Goal: Transaction & Acquisition: Purchase product/service

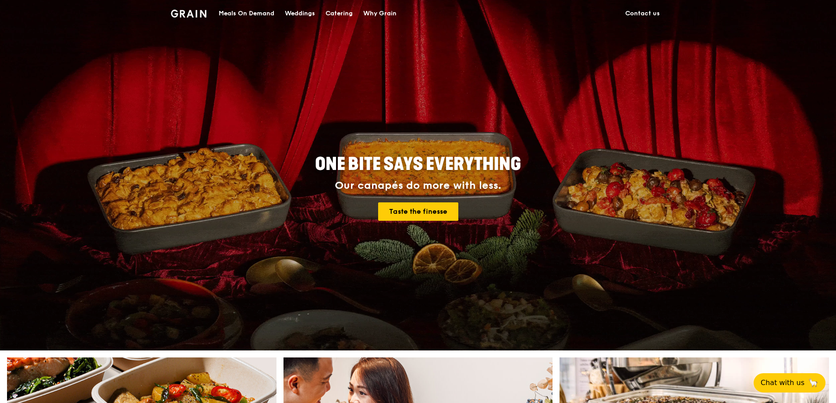
click at [247, 10] on div "Meals On Demand" at bounding box center [247, 13] width 56 height 26
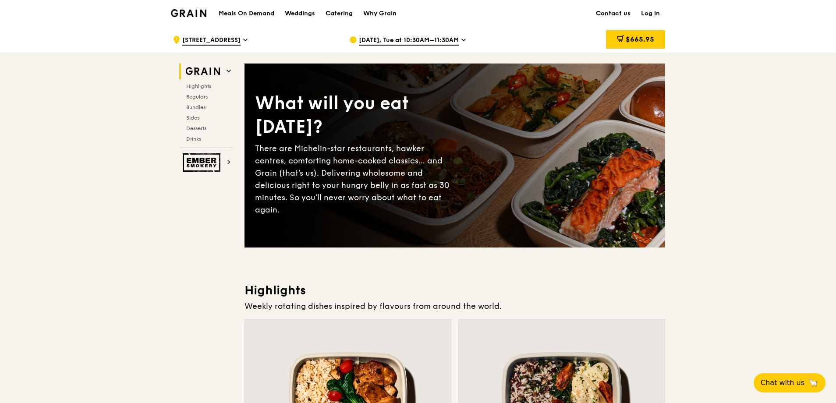
click at [442, 35] on div "[DATE], Tue at 10:30AM–11:30AM" at bounding box center [430, 40] width 162 height 26
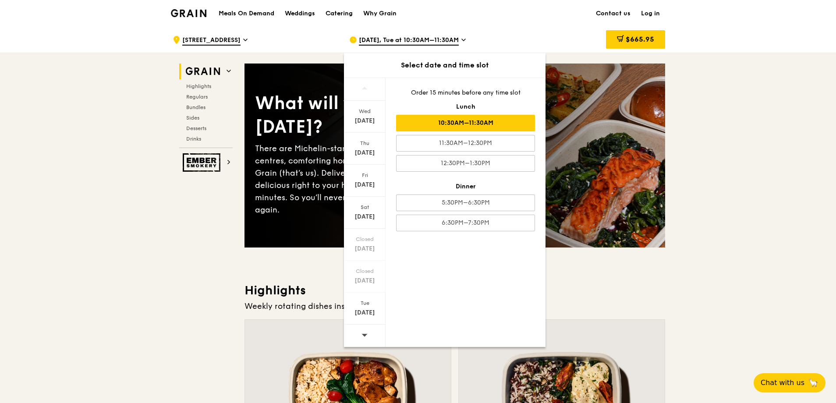
click at [364, 332] on icon at bounding box center [364, 335] width 6 height 7
drag, startPoint x: 364, startPoint y: 332, endPoint x: 837, endPoint y: 268, distance: 477.8
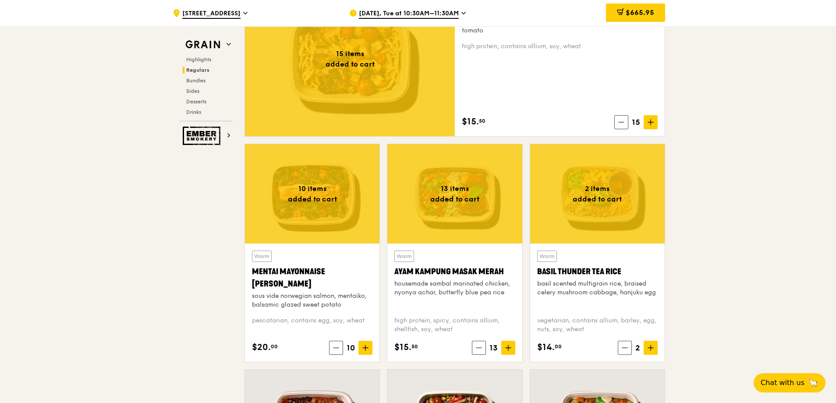
scroll to position [613, 0]
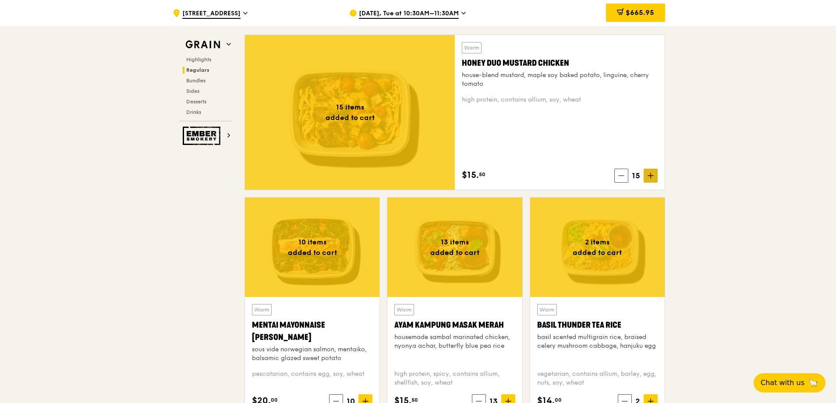
click at [651, 176] on icon at bounding box center [650, 176] width 5 height 0
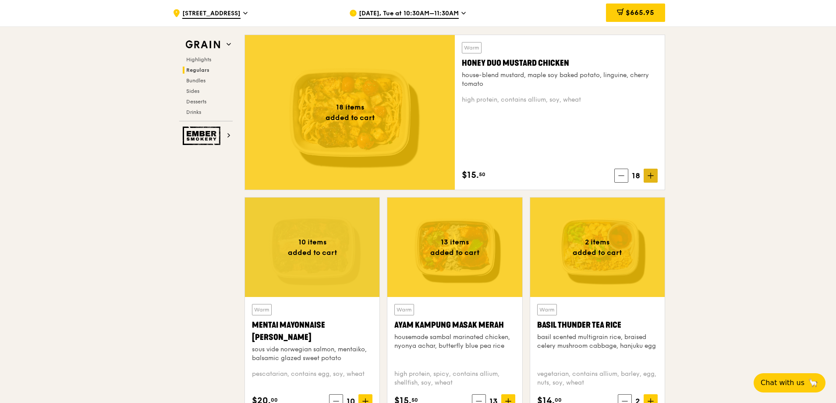
click at [651, 176] on icon at bounding box center [650, 176] width 5 height 0
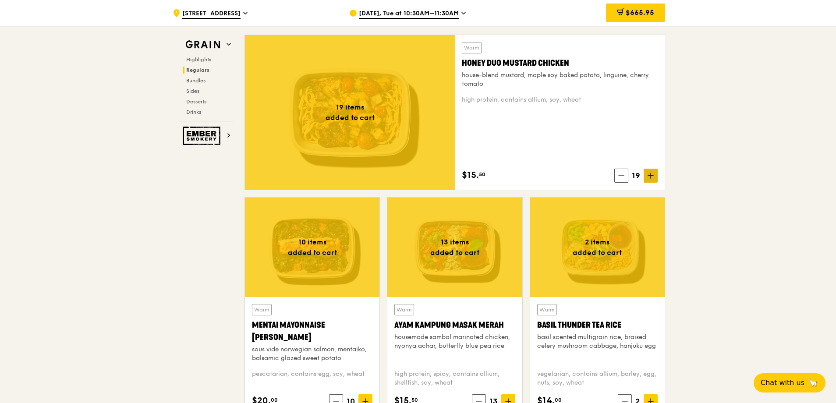
click at [651, 176] on icon at bounding box center [650, 176] width 5 height 0
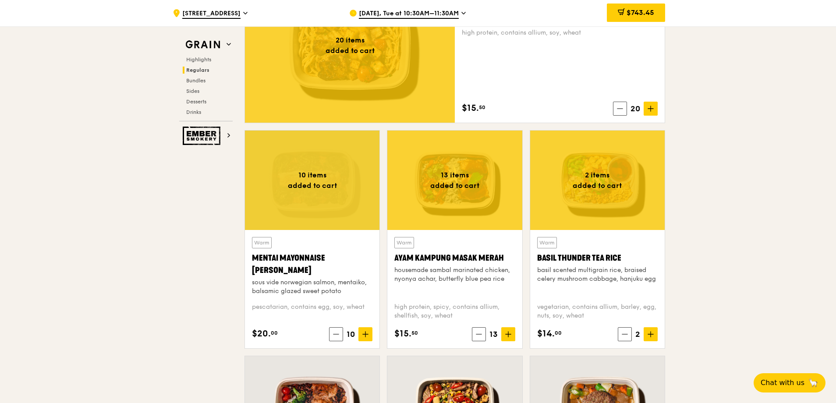
scroll to position [701, 0]
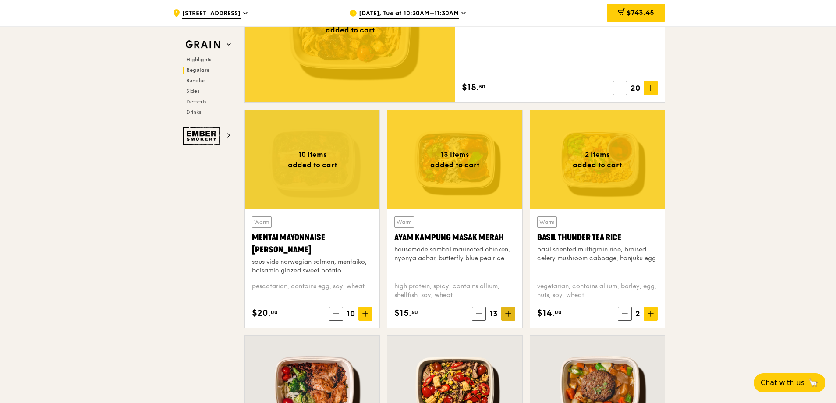
click at [506, 311] on icon at bounding box center [508, 314] width 6 height 6
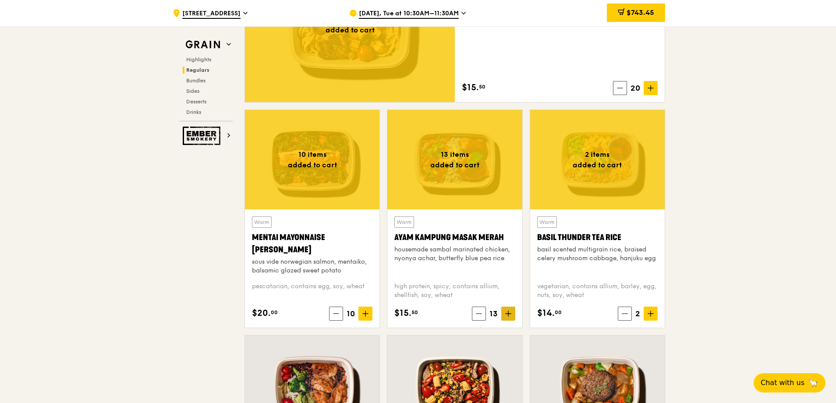
click at [506, 311] on icon at bounding box center [508, 314] width 6 height 6
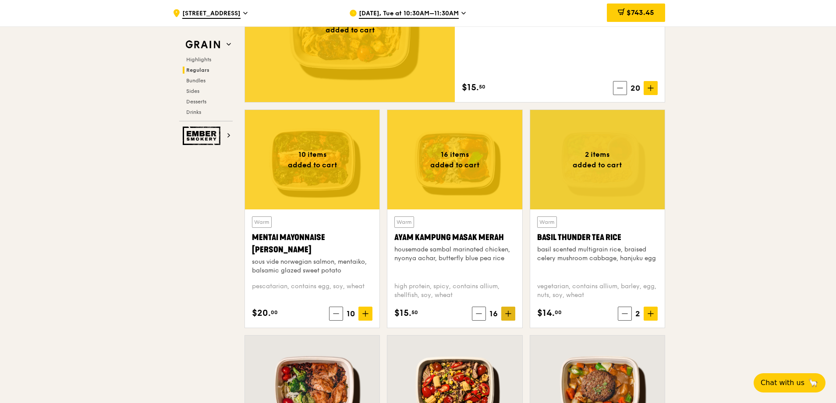
click at [506, 311] on icon at bounding box center [508, 314] width 6 height 6
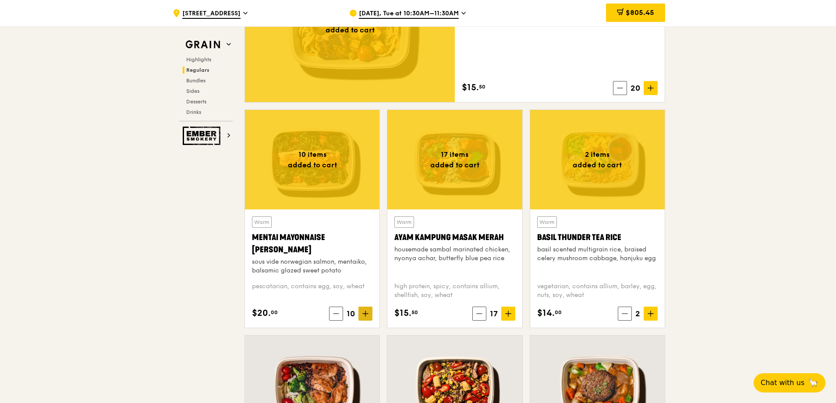
click at [371, 313] on span at bounding box center [365, 314] width 14 height 14
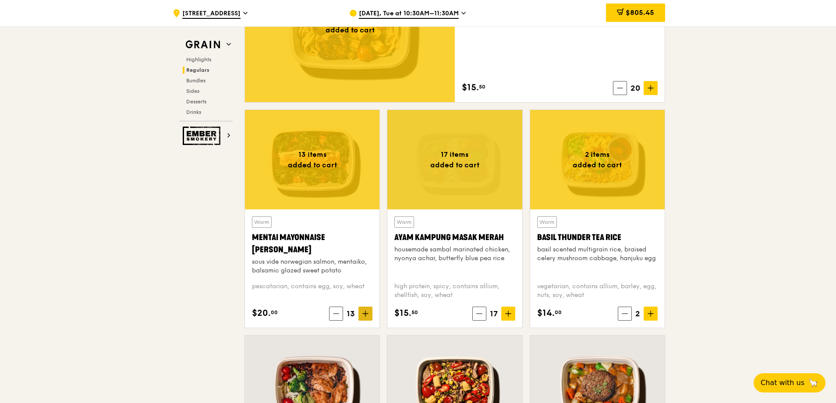
click at [371, 313] on span at bounding box center [365, 314] width 14 height 14
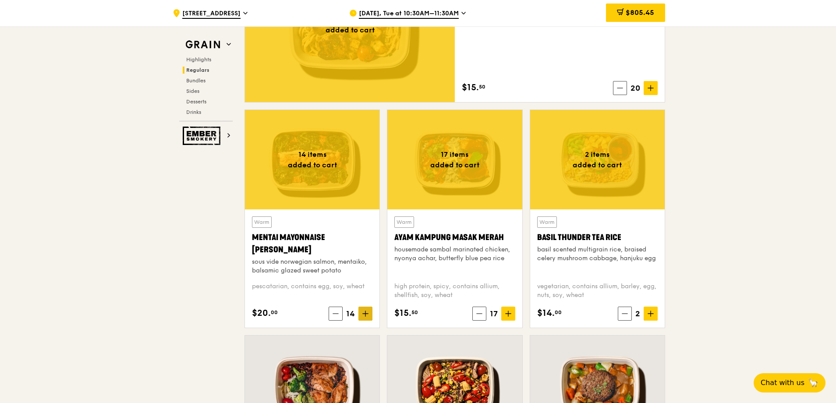
click at [371, 313] on span at bounding box center [365, 314] width 14 height 14
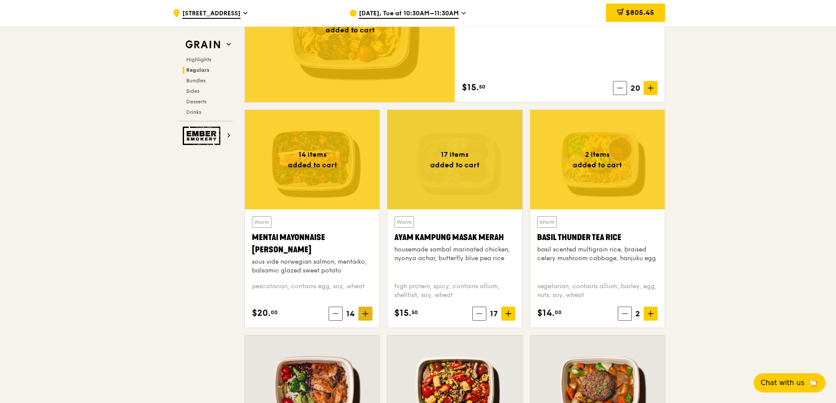
click at [371, 313] on span at bounding box center [365, 314] width 14 height 14
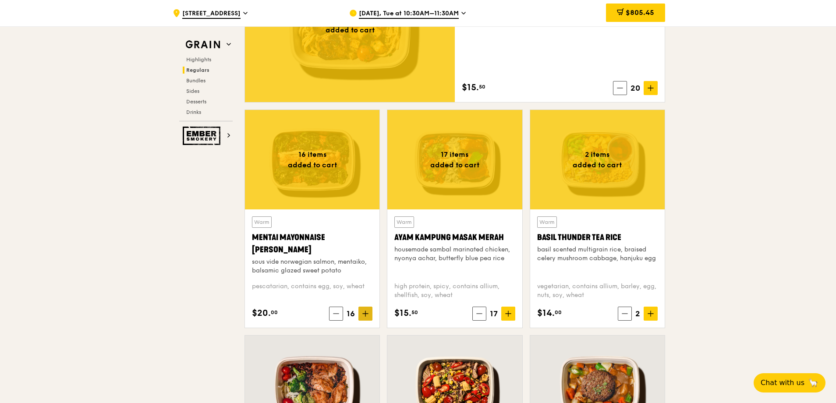
click at [371, 313] on span at bounding box center [365, 314] width 14 height 14
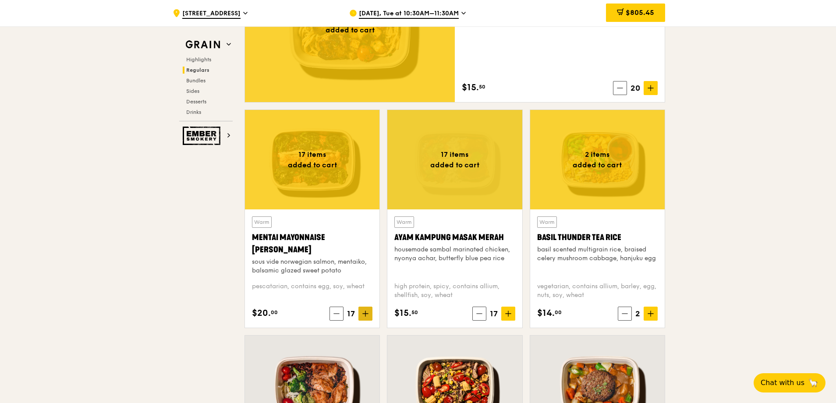
click at [371, 313] on span at bounding box center [365, 314] width 14 height 14
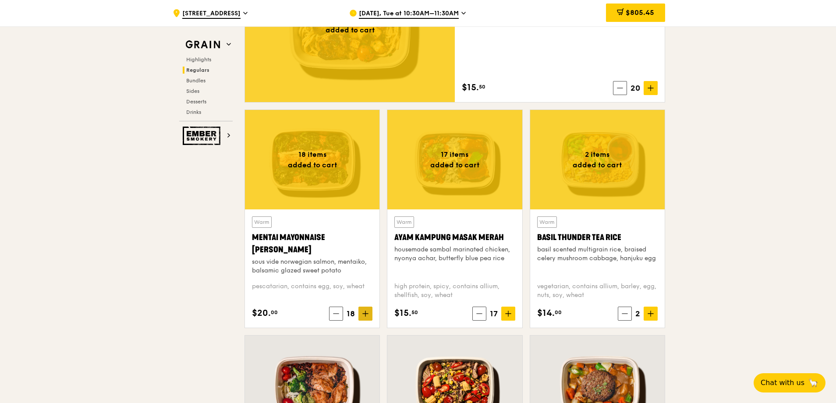
click at [371, 313] on span at bounding box center [365, 314] width 14 height 14
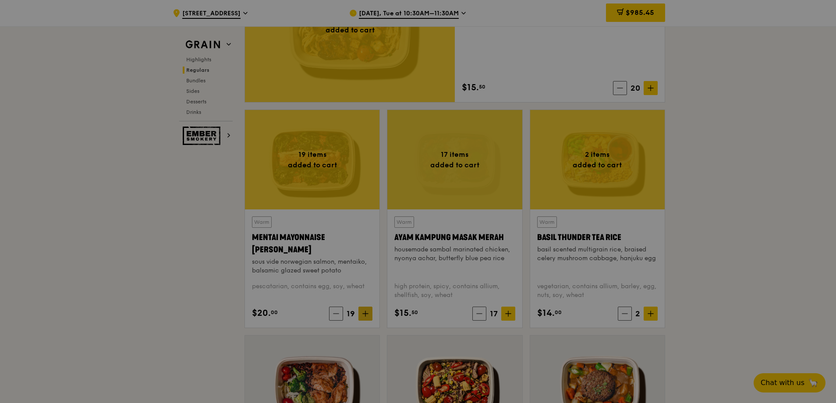
type input "19"
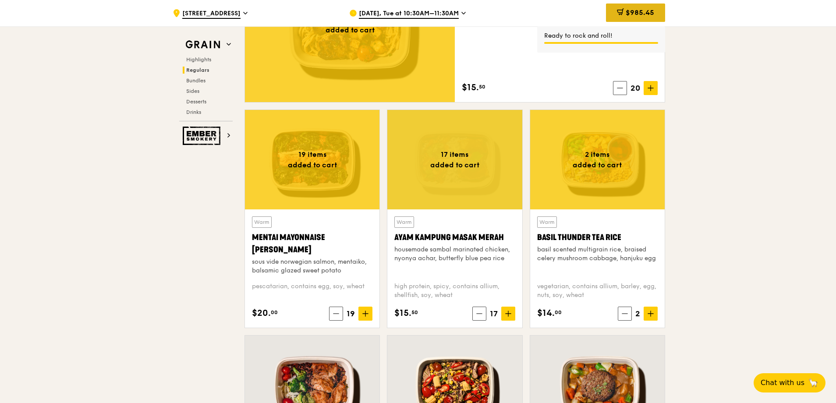
click at [646, 14] on span "$985.45" at bounding box center [639, 12] width 28 height 8
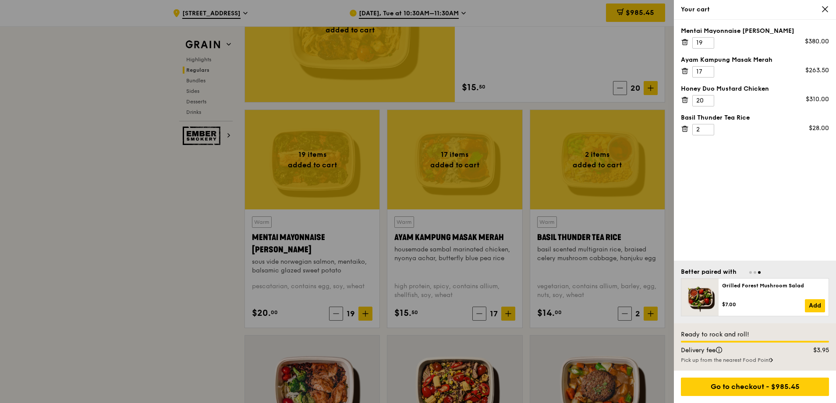
click at [823, 10] on icon at bounding box center [825, 9] width 8 height 8
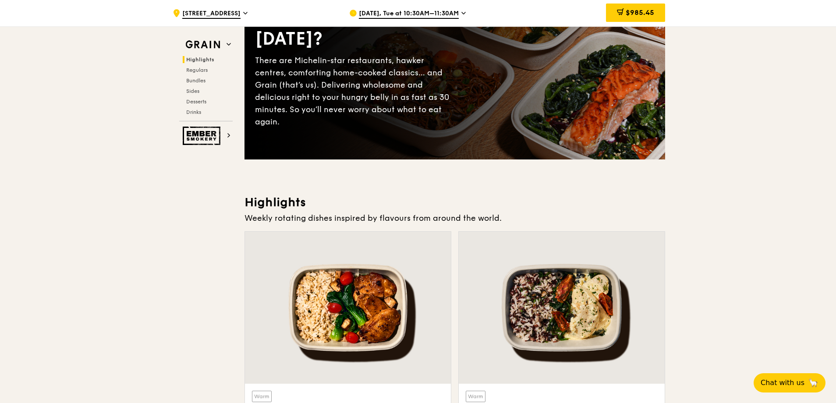
scroll to position [0, 0]
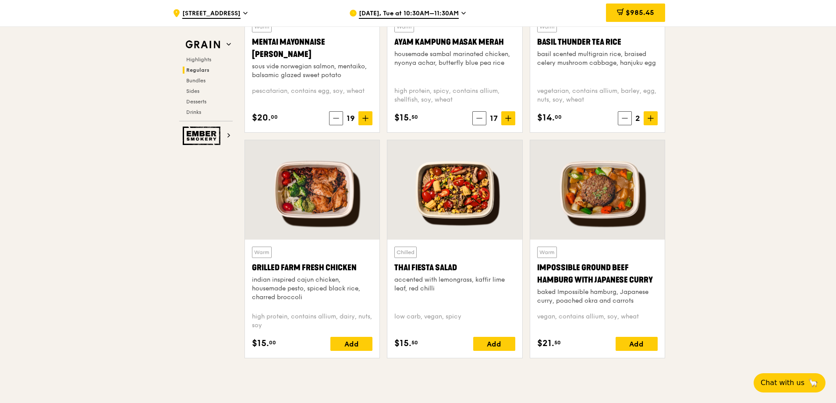
scroll to position [750, 0]
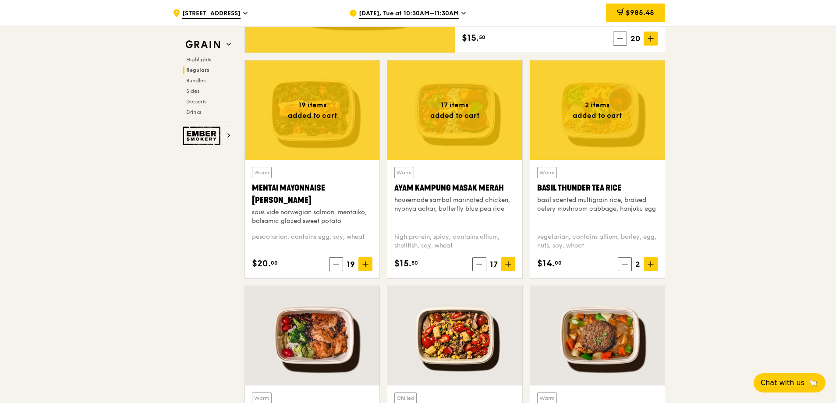
click at [363, 264] on icon at bounding box center [365, 264] width 5 height 0
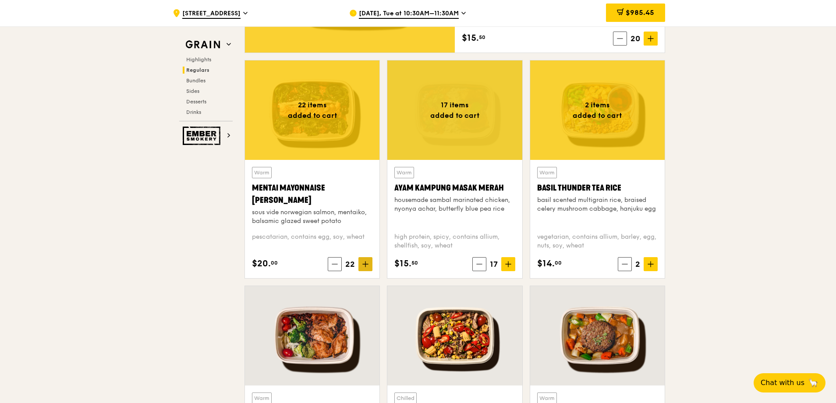
click at [363, 264] on icon at bounding box center [365, 264] width 5 height 0
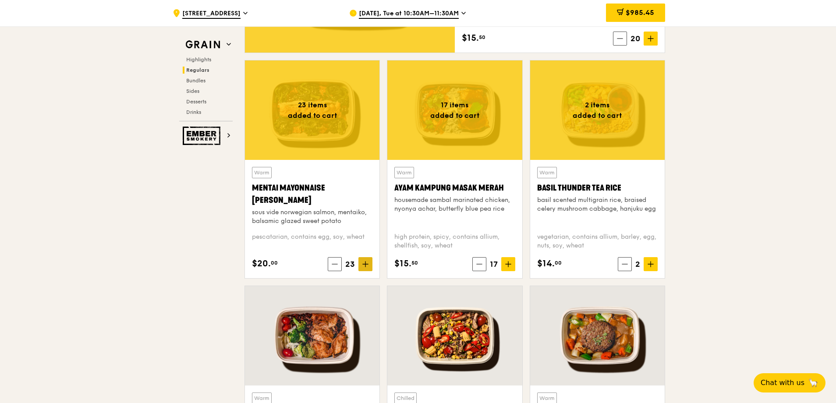
click at [363, 264] on icon at bounding box center [365, 264] width 5 height 0
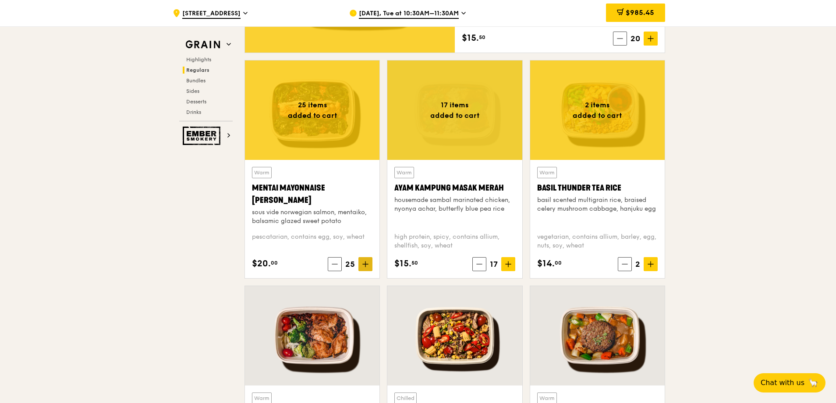
click at [363, 264] on icon at bounding box center [365, 264] width 5 height 0
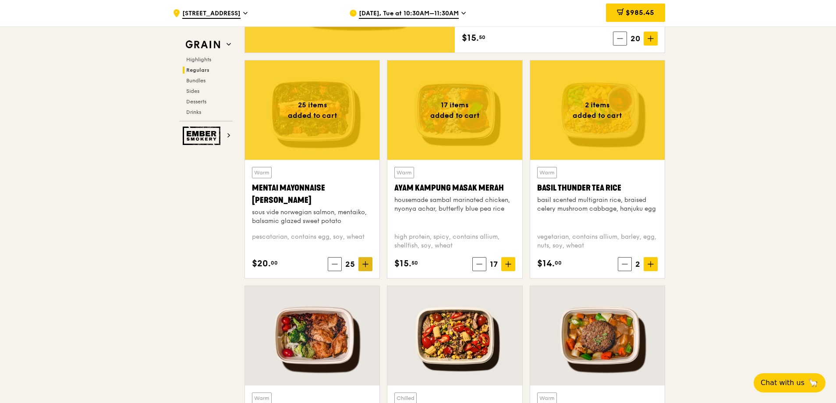
click at [363, 264] on icon at bounding box center [365, 264] width 5 height 0
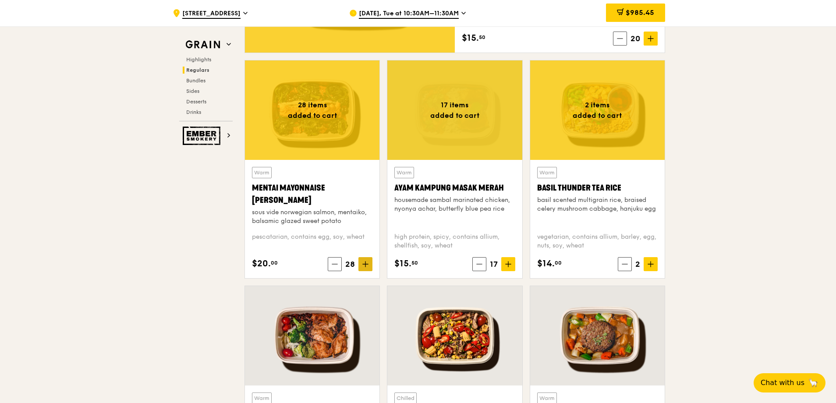
click at [363, 264] on icon at bounding box center [365, 264] width 5 height 0
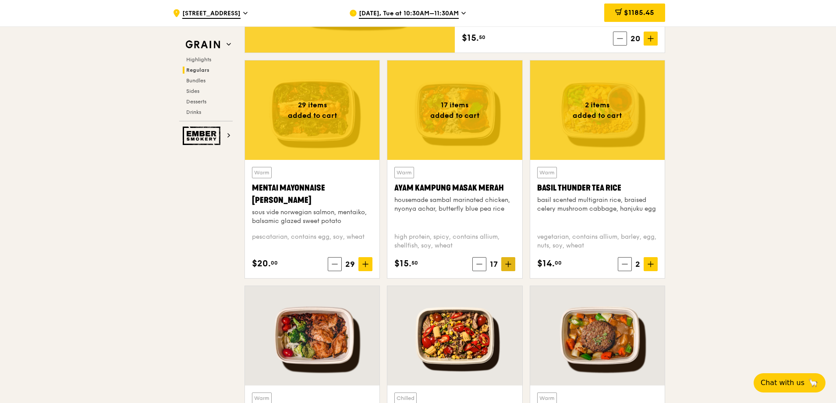
click at [506, 262] on icon at bounding box center [508, 264] width 6 height 6
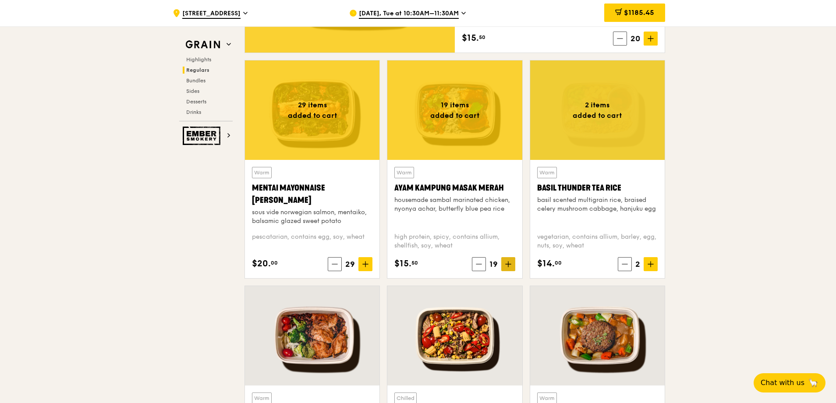
click at [506, 262] on icon at bounding box center [508, 264] width 6 height 6
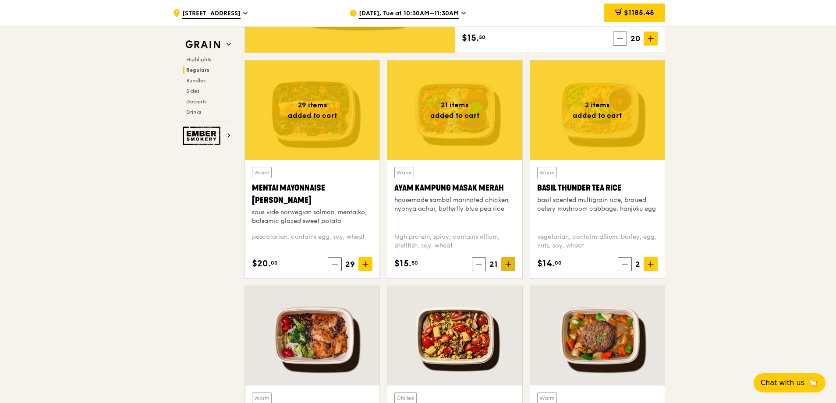
click at [506, 262] on icon at bounding box center [508, 264] width 6 height 6
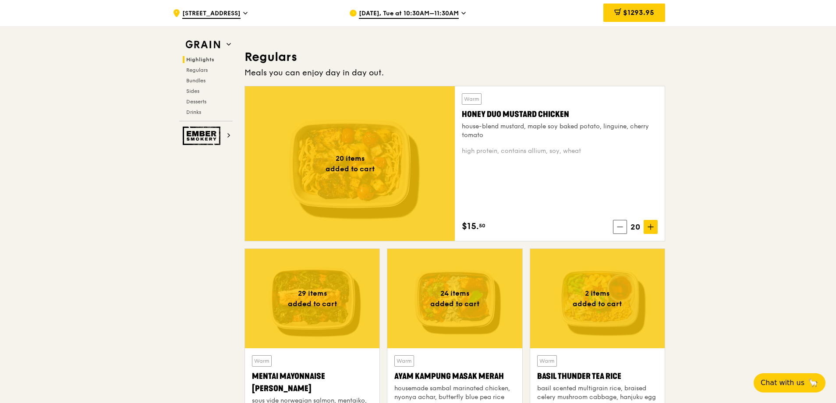
scroll to position [575, 0]
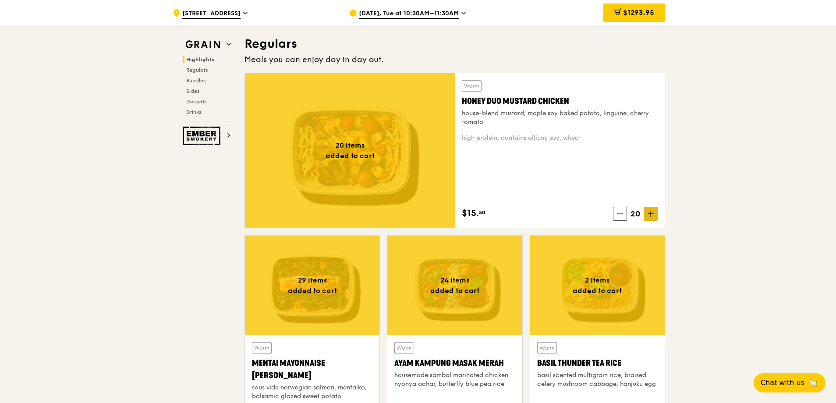
click at [655, 217] on span at bounding box center [650, 214] width 14 height 14
click at [654, 216] on span at bounding box center [650, 214] width 14 height 14
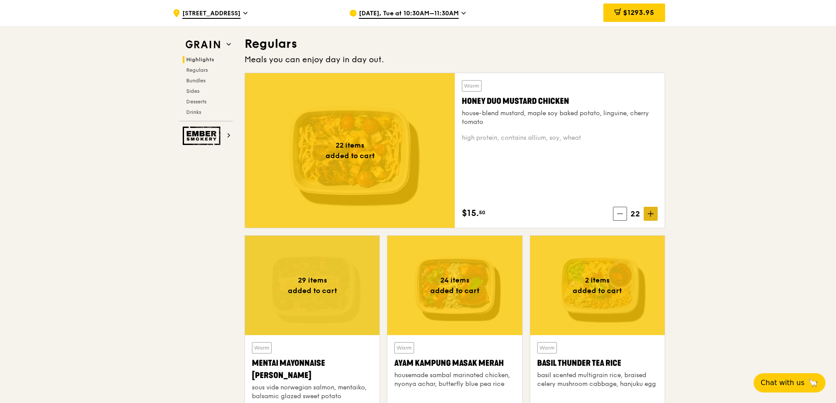
click at [654, 216] on span at bounding box center [650, 214] width 14 height 14
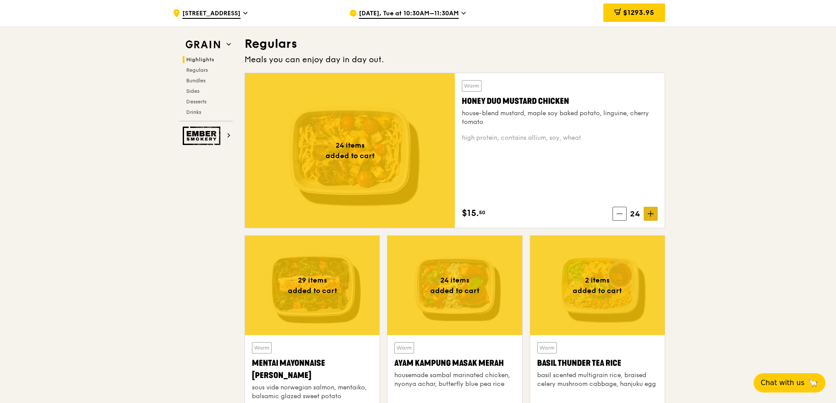
click at [654, 216] on span at bounding box center [650, 214] width 14 height 14
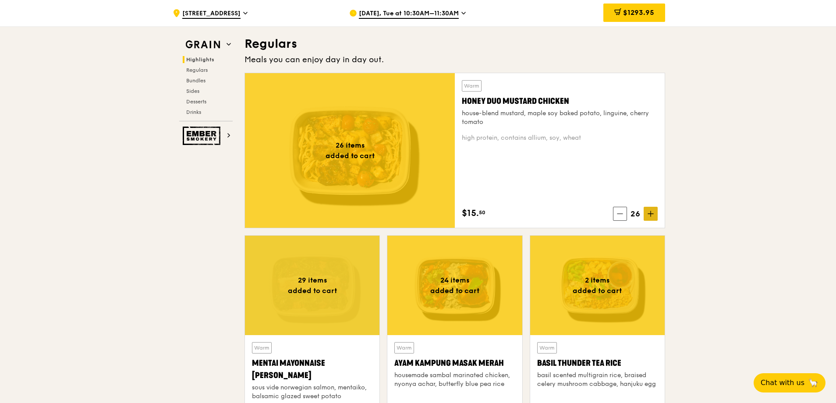
click at [654, 216] on span at bounding box center [650, 214] width 14 height 14
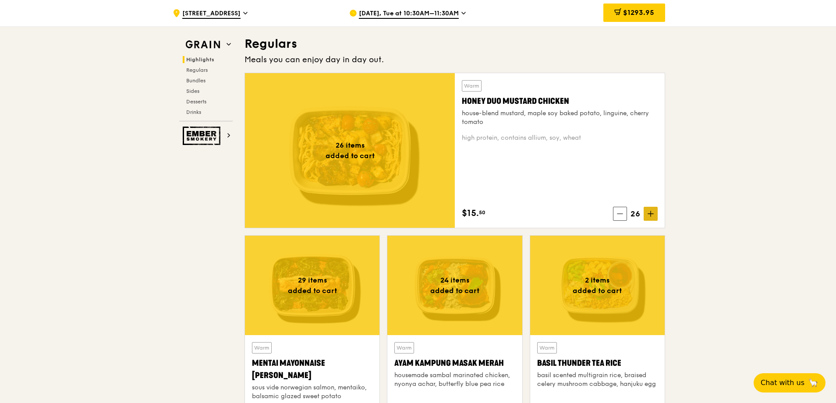
click at [654, 216] on span at bounding box center [650, 214] width 14 height 14
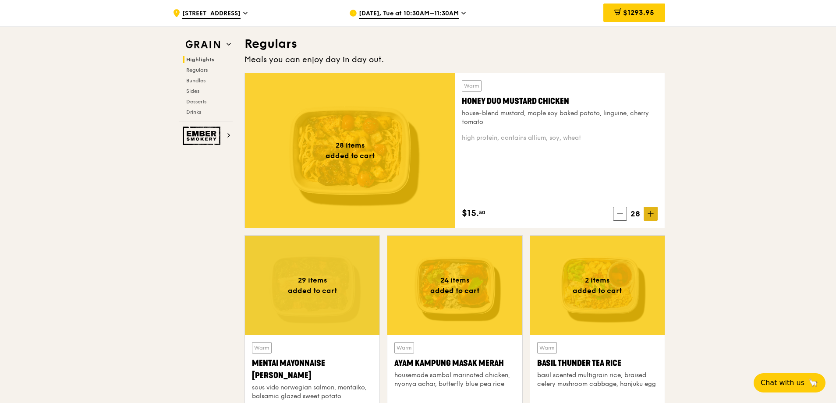
click at [654, 216] on span at bounding box center [650, 214] width 14 height 14
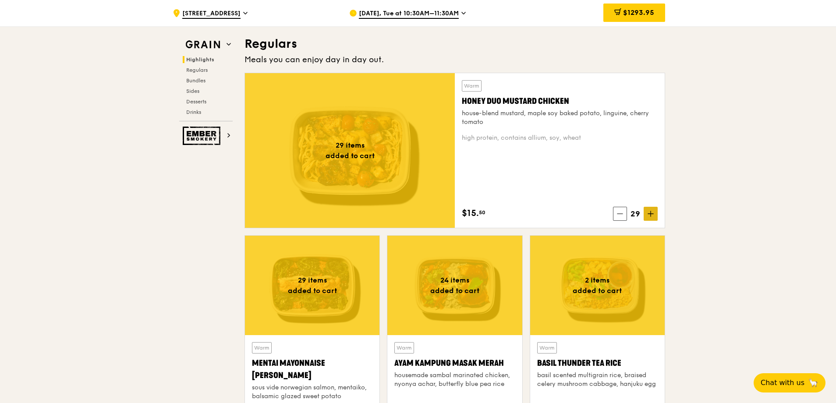
click at [654, 216] on span at bounding box center [650, 214] width 14 height 14
click at [653, 11] on span "$1448.95" at bounding box center [638, 12] width 32 height 8
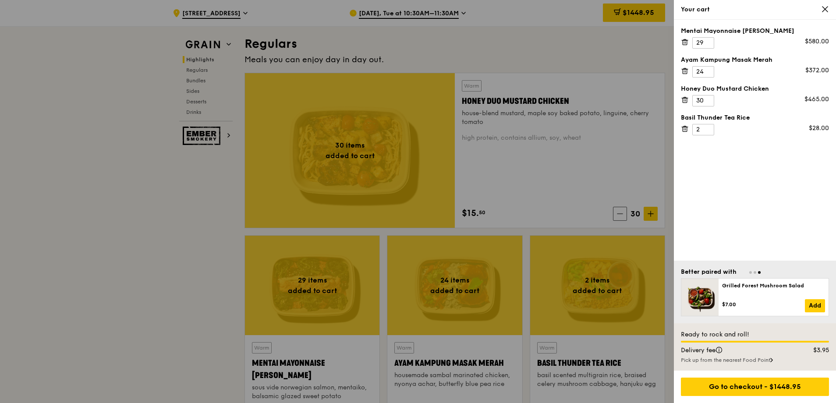
click at [765, 237] on div "Mentai Mayonnaise [PERSON_NAME] 29 $580.00 Ayam [GEOGRAPHIC_DATA] 24 $372.00 Ho…" at bounding box center [755, 140] width 162 height 241
click at [579, 46] on div at bounding box center [418, 201] width 836 height 403
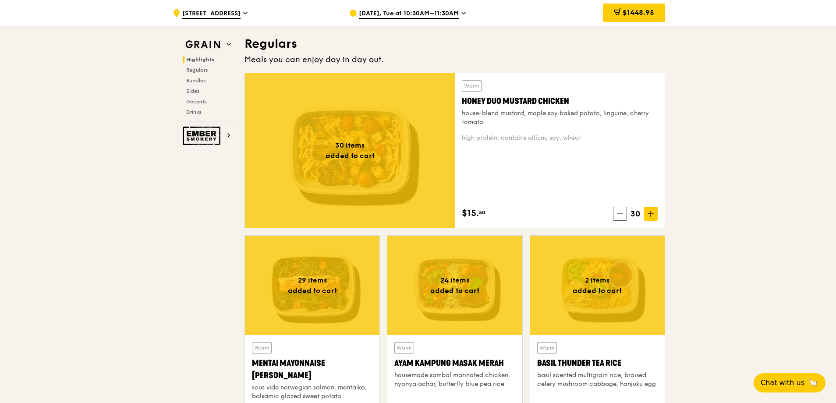
click at [465, 22] on div "[DATE], Tue at 10:30AM–11:30AM" at bounding box center [430, 13] width 162 height 26
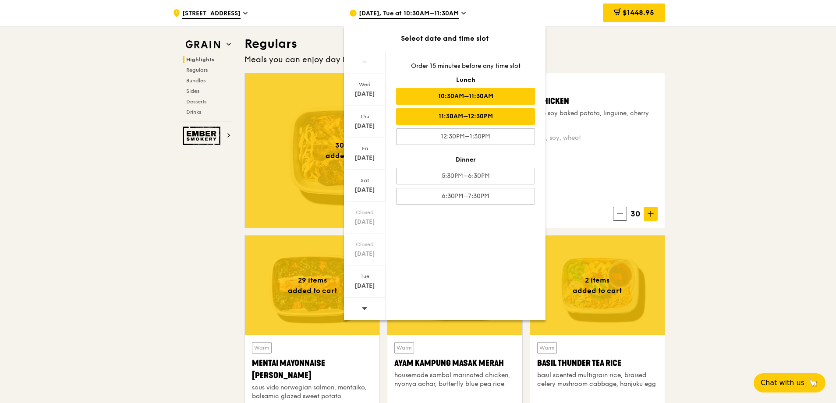
click at [468, 119] on div "11:30AM–12:30PM" at bounding box center [465, 116] width 139 height 17
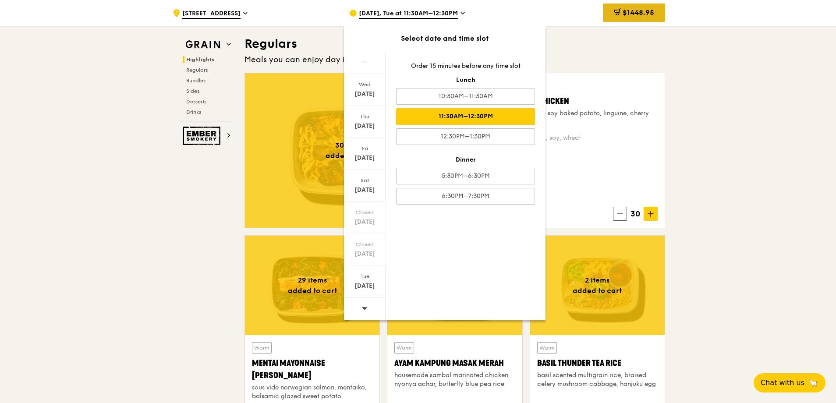
click at [625, 8] on div "$1448.95" at bounding box center [634, 13] width 62 height 18
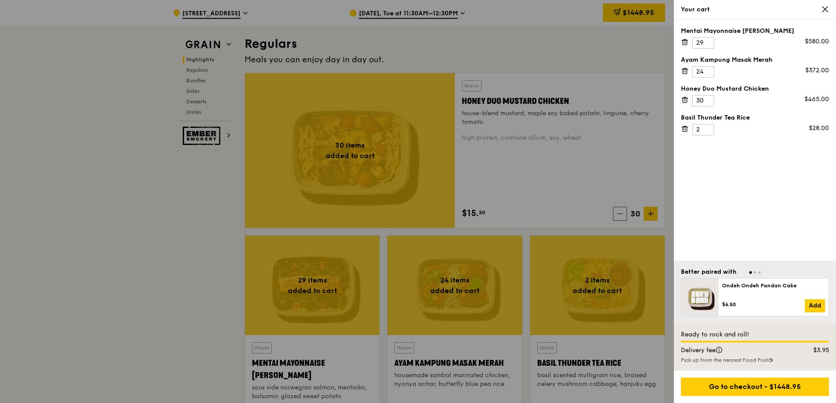
click at [451, 5] on div at bounding box center [418, 201] width 836 height 403
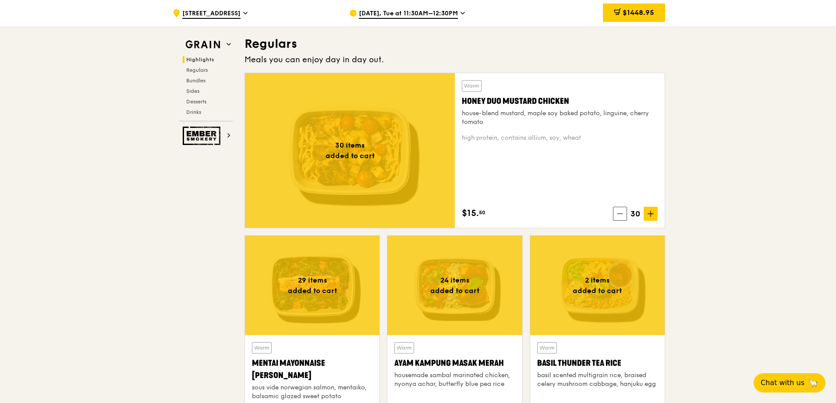
click at [451, 7] on div "[DATE], Tue at 11:30AM–12:30PM" at bounding box center [430, 13] width 162 height 26
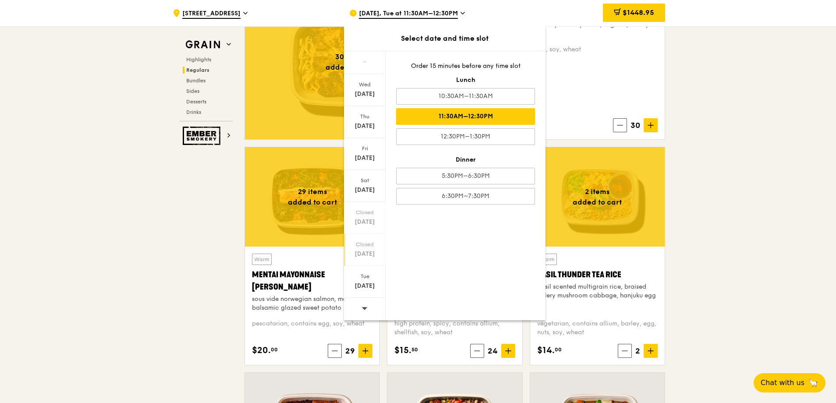
scroll to position [663, 0]
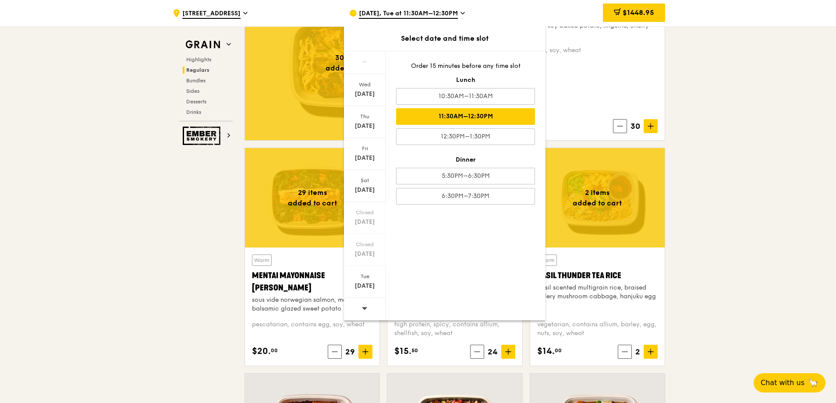
click at [360, 306] on div at bounding box center [365, 309] width 42 height 22
click at [369, 61] on div at bounding box center [365, 62] width 42 height 23
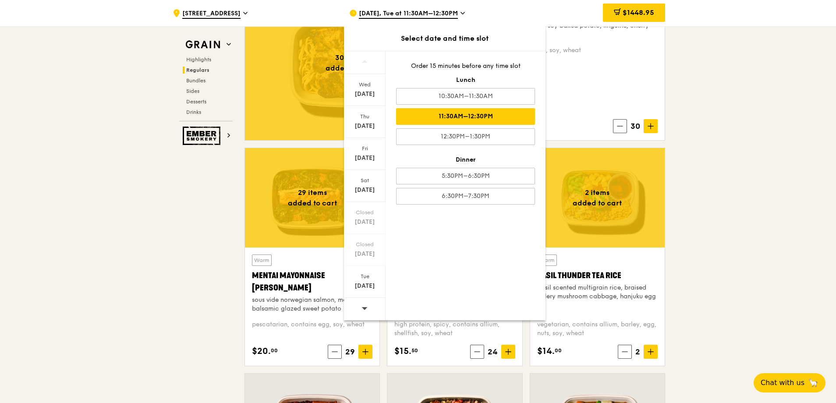
click at [369, 61] on div at bounding box center [365, 62] width 42 height 23
click at [346, 307] on div at bounding box center [365, 309] width 42 height 22
click at [477, 295] on div "[DATE] [DATE] [DATE] [DATE] Closed [DATE] [DATE] [DATE] Order 15 minutes before…" at bounding box center [444, 185] width 201 height 269
